Goal: Entertainment & Leisure: Browse casually

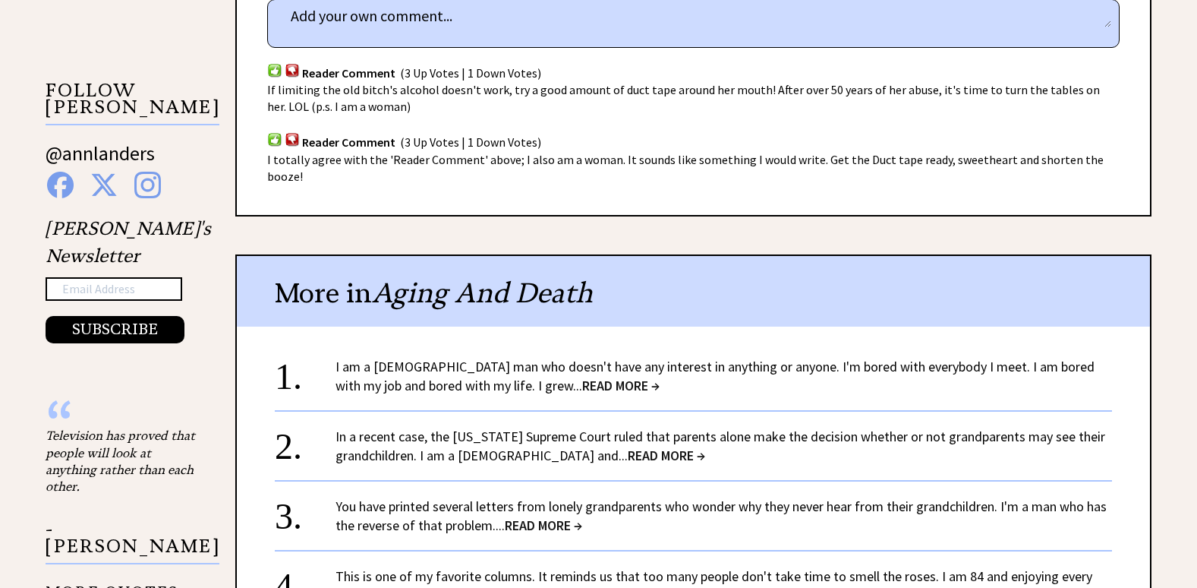
scroll to position [1063, 0]
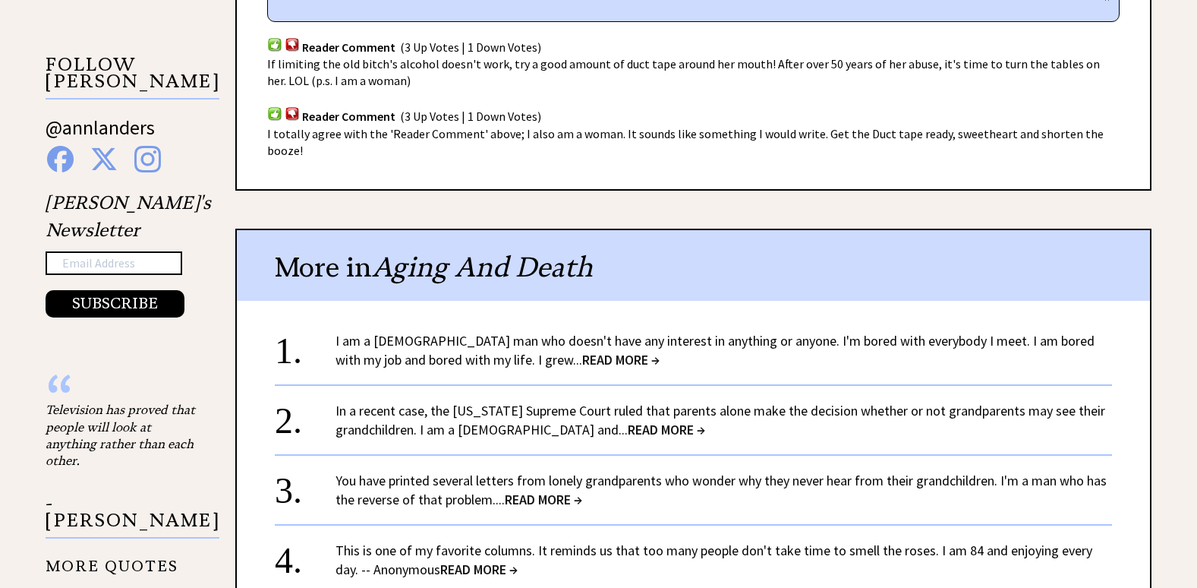
click at [628, 421] on span "READ MORE →" at bounding box center [666, 429] width 77 height 17
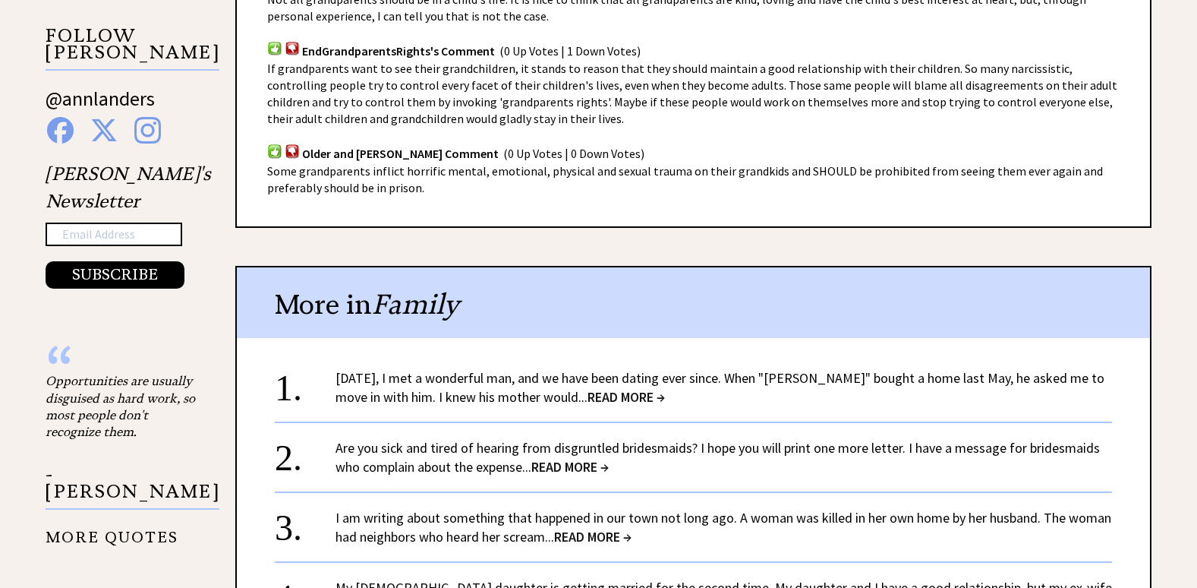
scroll to position [1139, 0]
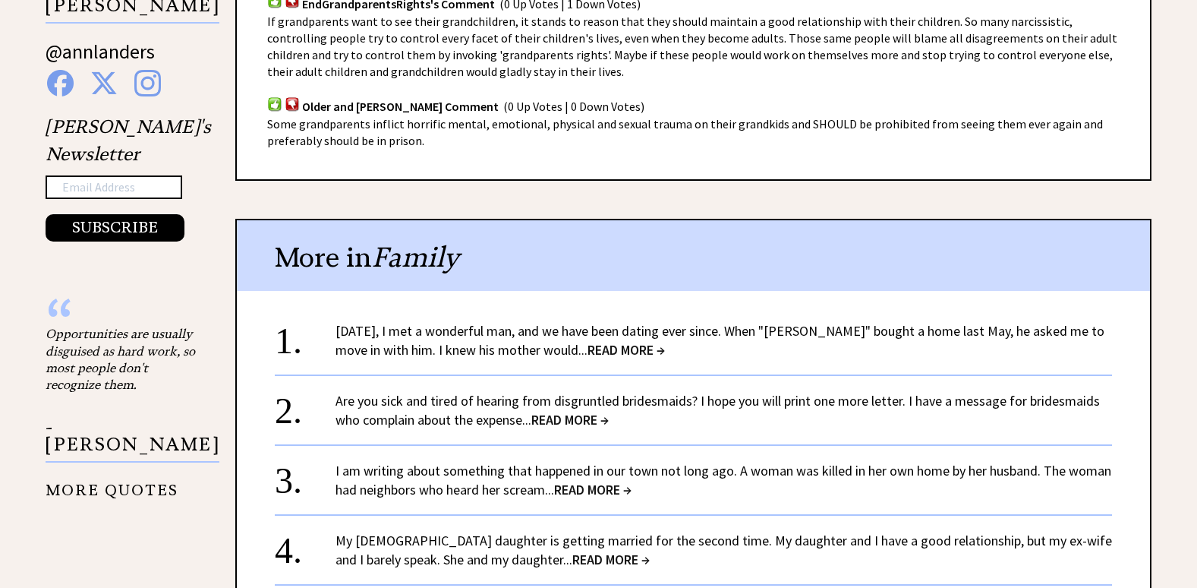
click at [604, 341] on span "READ MORE →" at bounding box center [626, 349] width 77 height 17
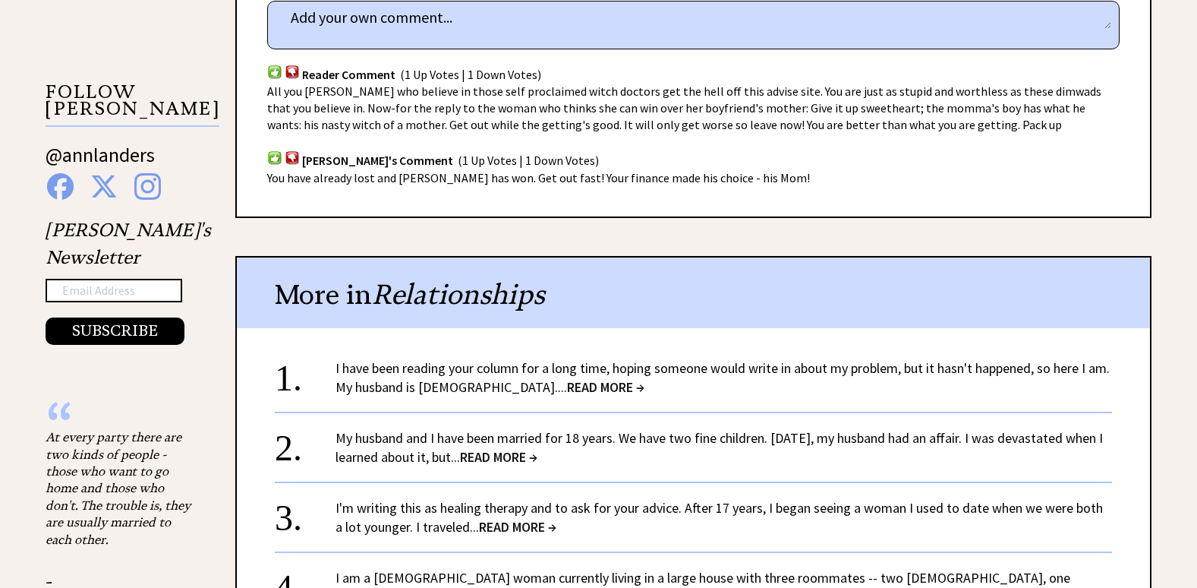
scroll to position [1063, 0]
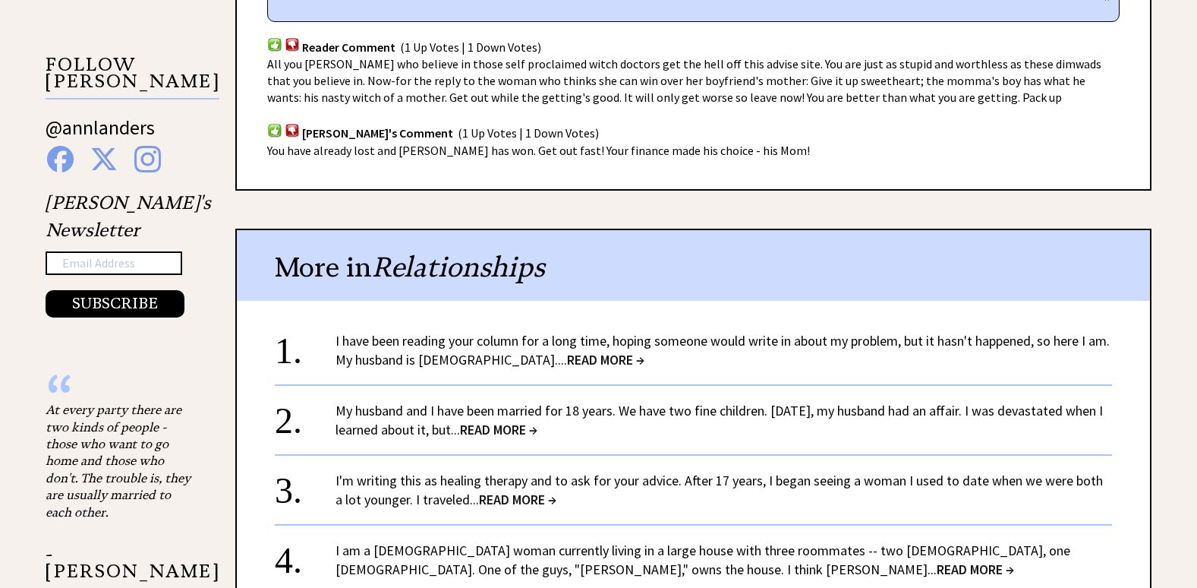
click at [567, 351] on span "READ MORE →" at bounding box center [605, 359] width 77 height 17
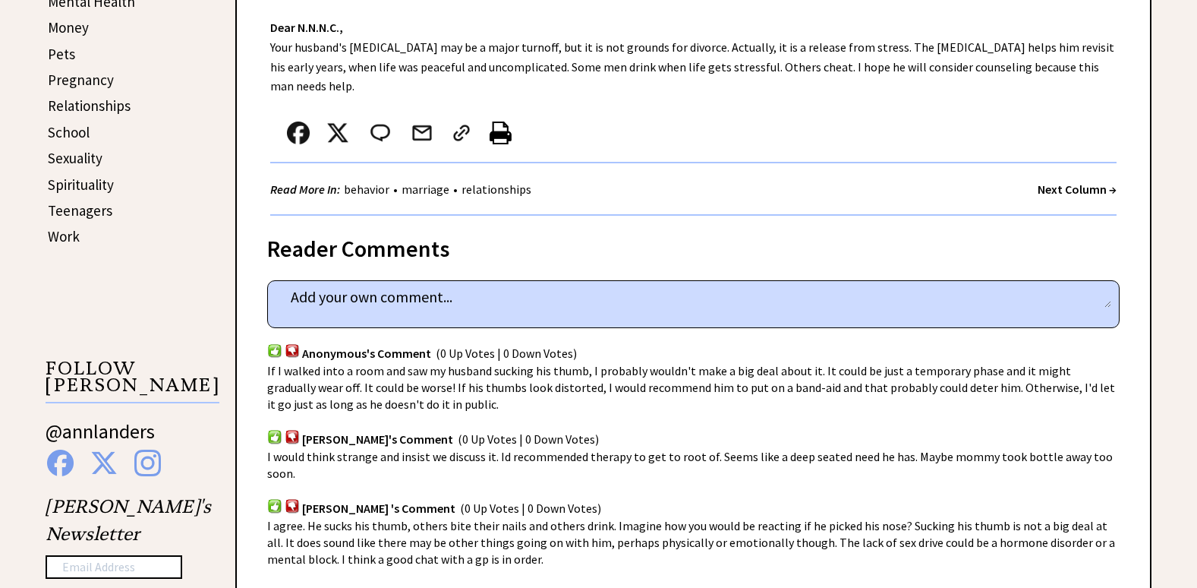
scroll to position [835, 0]
